Goal: Go to known website: Access a specific website the user already knows

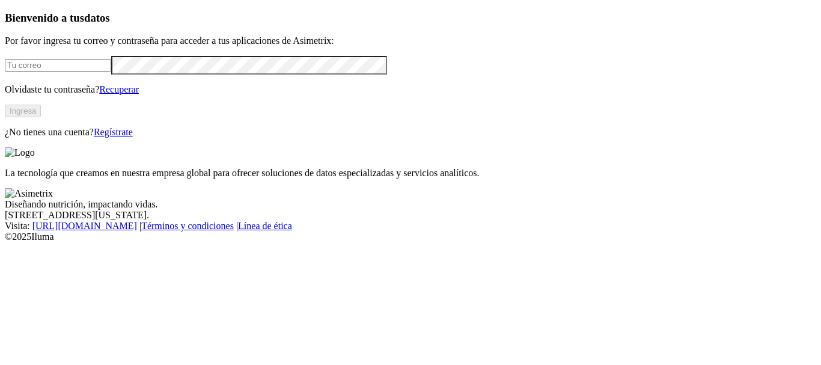
drag, startPoint x: 0, startPoint y: 0, endPoint x: 126, endPoint y: 91, distance: 155.5
click at [111, 72] on input "email" at bounding box center [58, 65] width 106 height 13
type input "[PERSON_NAME][EMAIL_ADDRESS][PERSON_NAME][DOMAIN_NAME]"
click input "submit" at bounding box center [0, 0] width 0 height 0
